Goal: Check status: Check status

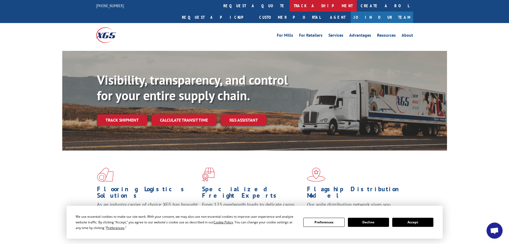
click at [290, 6] on link "track a shipment" at bounding box center [323, 5] width 67 height 11
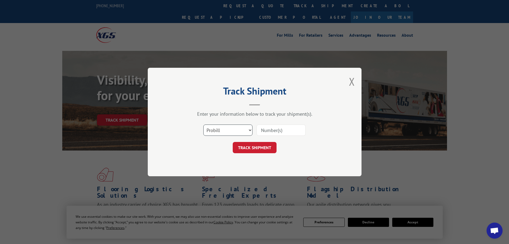
click at [234, 132] on select "Select category... Probill BOL PO" at bounding box center [227, 129] width 49 height 11
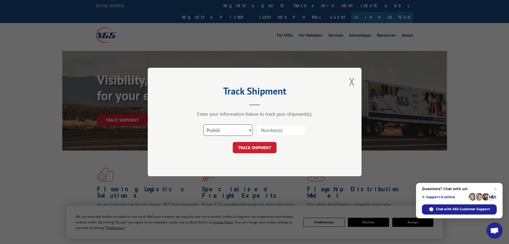
select select "bol"
click at [203, 124] on select "Select category... Probill BOL PO" at bounding box center [227, 129] width 49 height 11
paste input "7046063"
type input "7046063"
click at [250, 147] on button "TRACK SHIPMENT" at bounding box center [255, 147] width 44 height 11
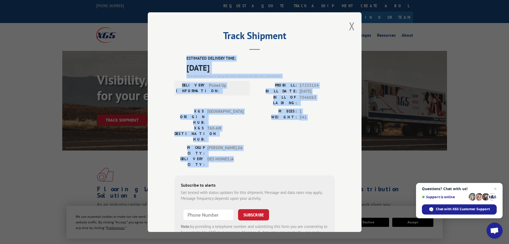
drag, startPoint x: 236, startPoint y: 133, endPoint x: 184, endPoint y: 61, distance: 88.9
click at [184, 61] on div "ESTIMATED DELIVERY TIME: [DATE] The estimated time is using the time zone for t…" at bounding box center [255, 151] width 160 height 192
copy div "ESTIMATED DELIVERY TIME: [DATE] The estimated time is using the time zone for t…"
